Goal: Check status: Check status

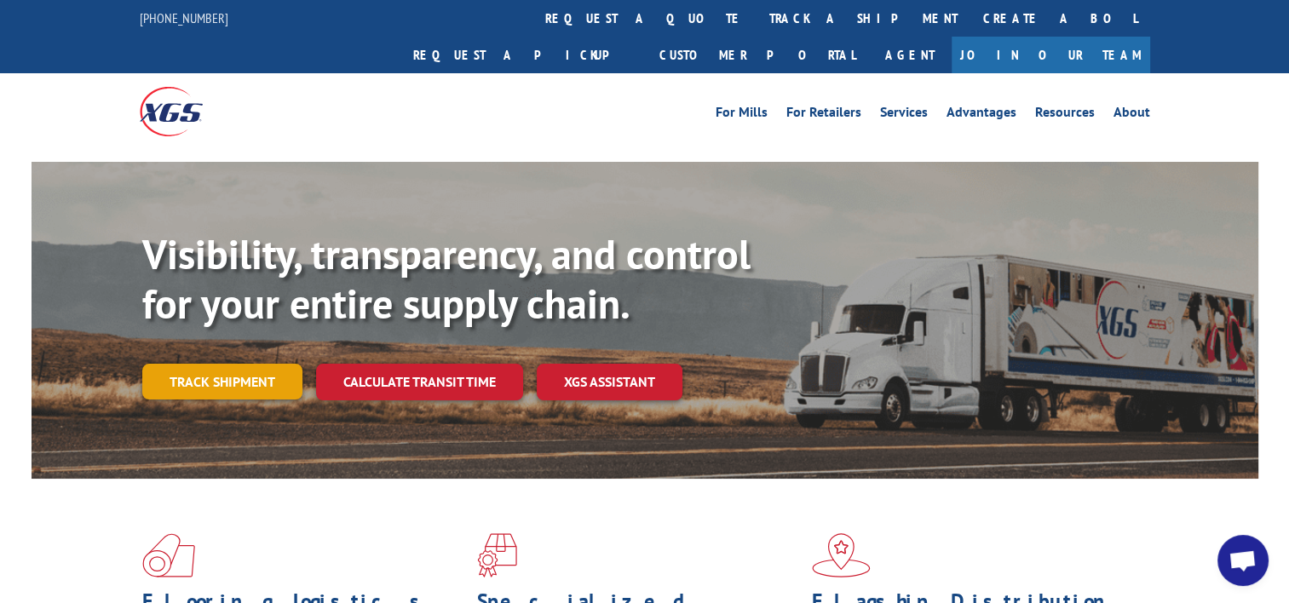
click at [254, 364] on link "Track shipment" at bounding box center [222, 382] width 160 height 36
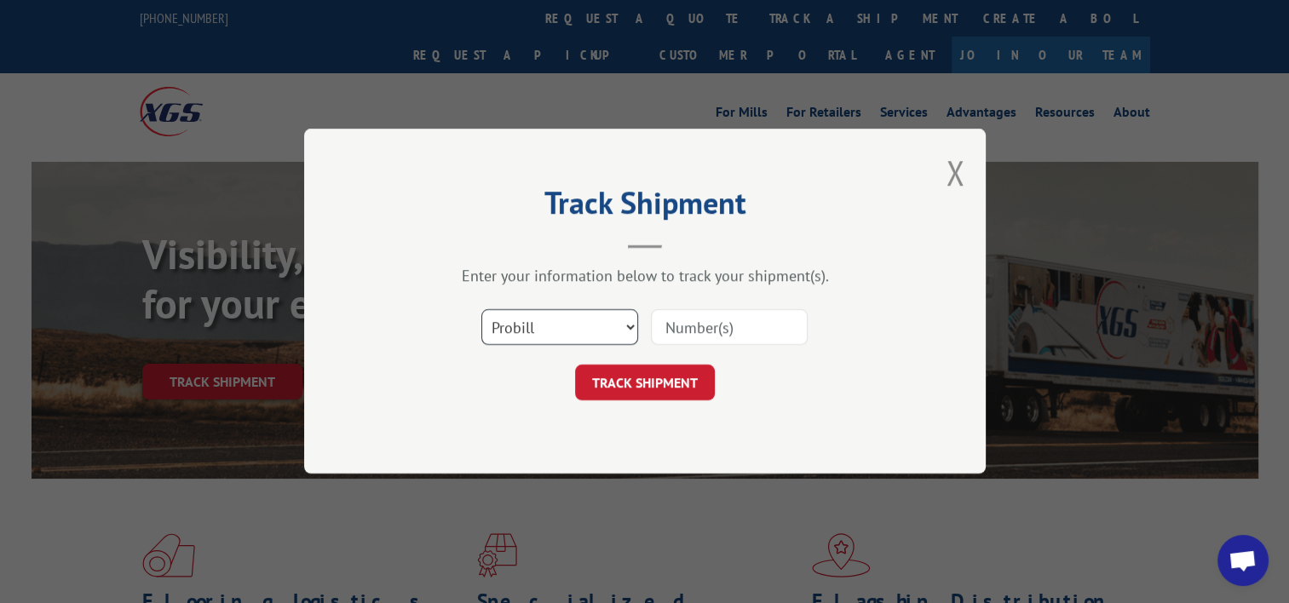
click at [618, 317] on select "Select category... Probill BOL PO" at bounding box center [559, 328] width 157 height 36
select select "bol"
click at [481, 310] on select "Select category... Probill BOL PO" at bounding box center [559, 328] width 157 height 36
click at [741, 334] on input at bounding box center [729, 328] width 157 height 36
paste input "7018495"
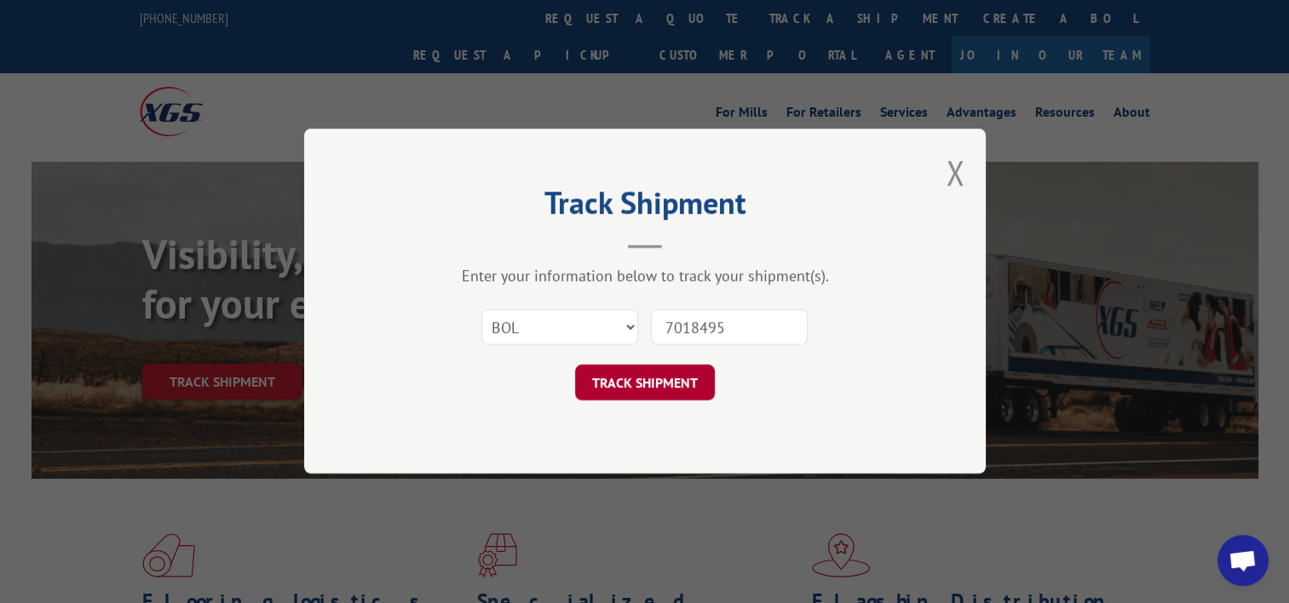
type input "7018495"
click at [675, 370] on button "TRACK SHIPMENT" at bounding box center [645, 383] width 140 height 36
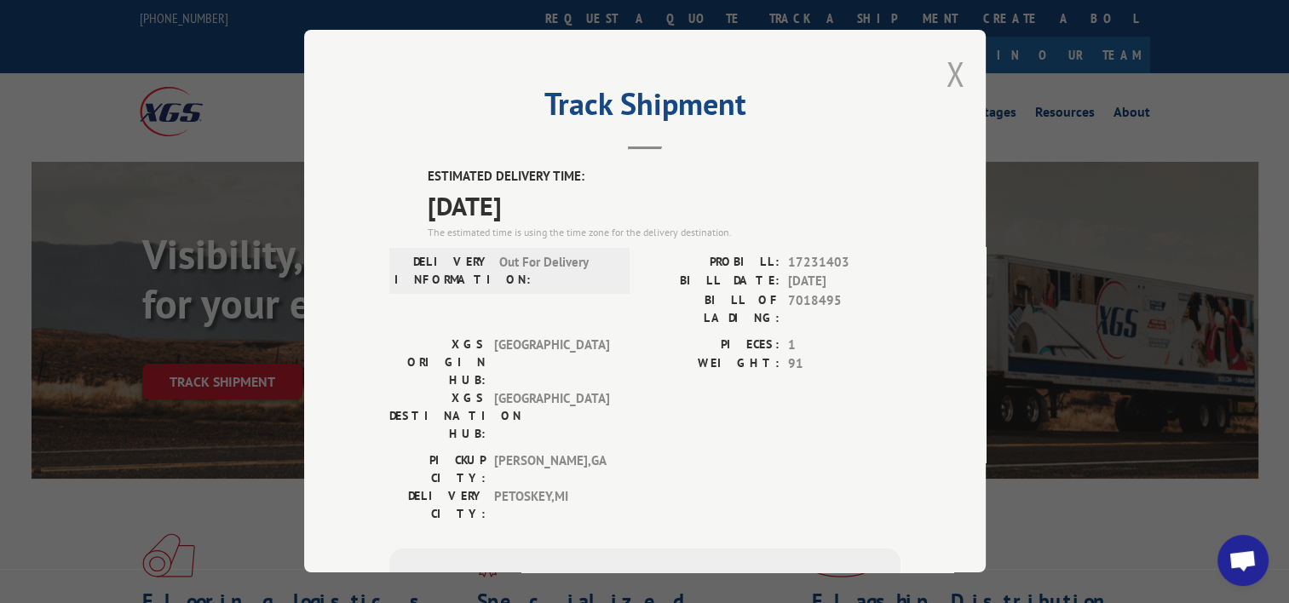
click at [949, 78] on button "Close modal" at bounding box center [955, 73] width 19 height 45
